Goal: Contribute content

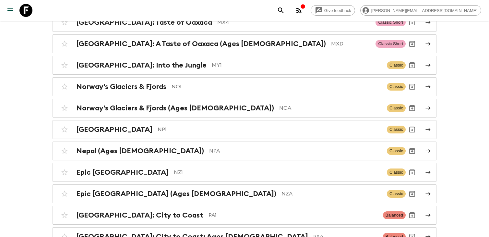
scroll to position [2146, 0]
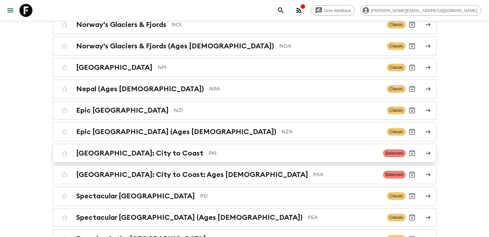
click at [208, 149] on p "PA1" at bounding box center [292, 153] width 169 height 8
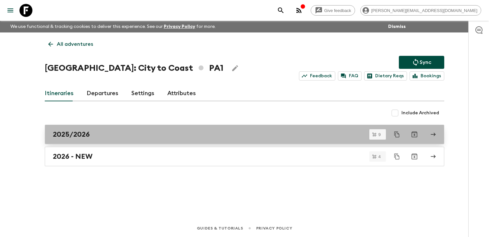
click at [148, 132] on div "2025/2026" at bounding box center [238, 134] width 371 height 8
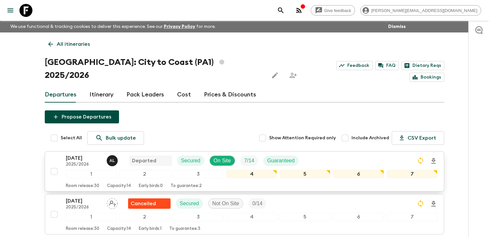
click at [82, 154] on p "[DATE]" at bounding box center [84, 158] width 36 height 8
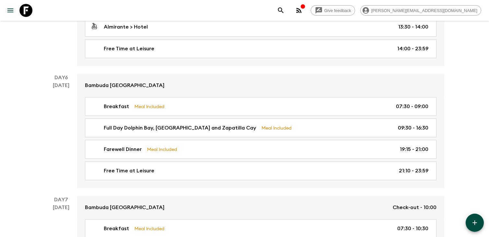
scroll to position [847, 0]
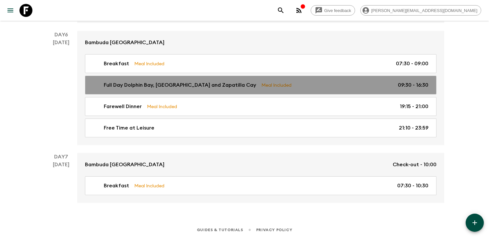
click at [347, 87] on link "Full Day Dolphin Bay, [GEOGRAPHIC_DATA] and Zapatilla Cay Meal Included 09:30 -…" at bounding box center [260, 85] width 351 height 19
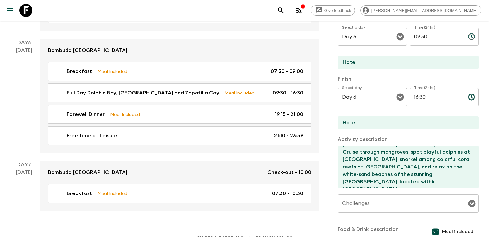
scroll to position [146, 0]
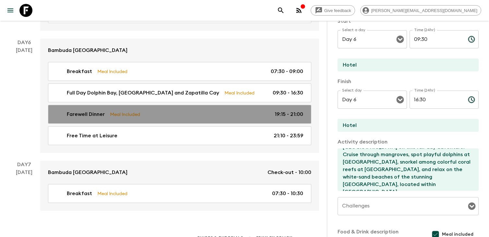
click at [254, 112] on div "Farewell Dinner Meal Included 19:15 - 21:00" at bounding box center [178, 114] width 250 height 8
type input "Farewell Dinner"
checkbox input "false"
type textarea "Octo Caribbean Grill, known locally as Octo, is a vibrant and beloved Caribbean…"
type textarea "Caribbean fusion cuisine"
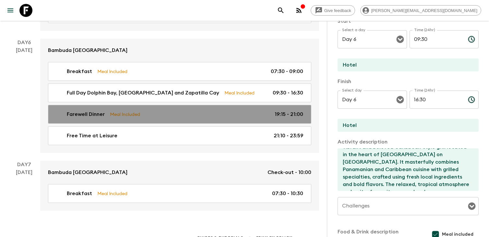
type input "19:15"
type input "21:00"
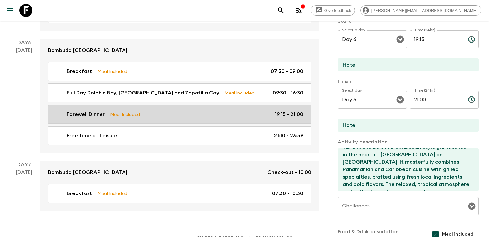
click at [277, 115] on p "19:15 - 21:00" at bounding box center [289, 114] width 29 height 8
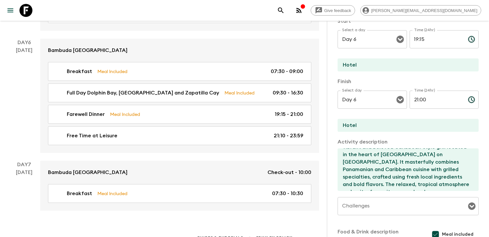
scroll to position [0, 0]
